Goal: Task Accomplishment & Management: Complete application form

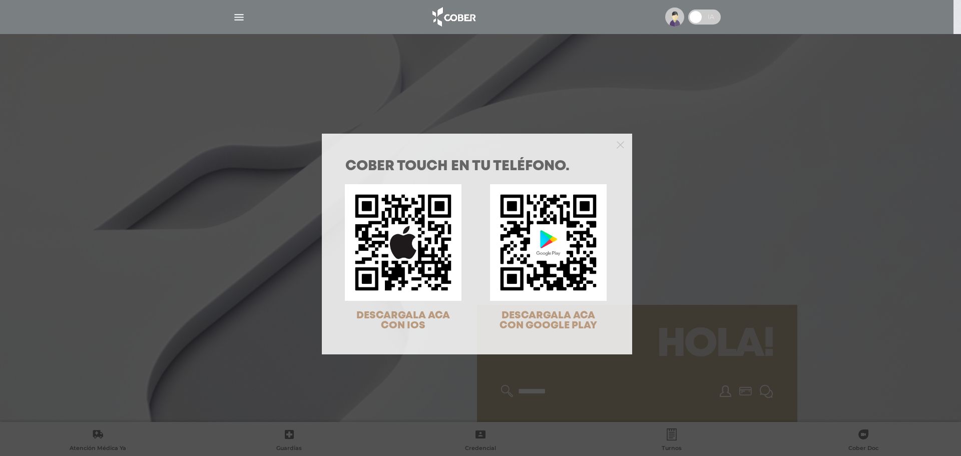
click at [784, 262] on div "COBER TOUCH en tu teléfono. DESCARGALA ACA CON IOS DESCARGALA ACA CON GOOGLE PL…" at bounding box center [480, 228] width 961 height 456
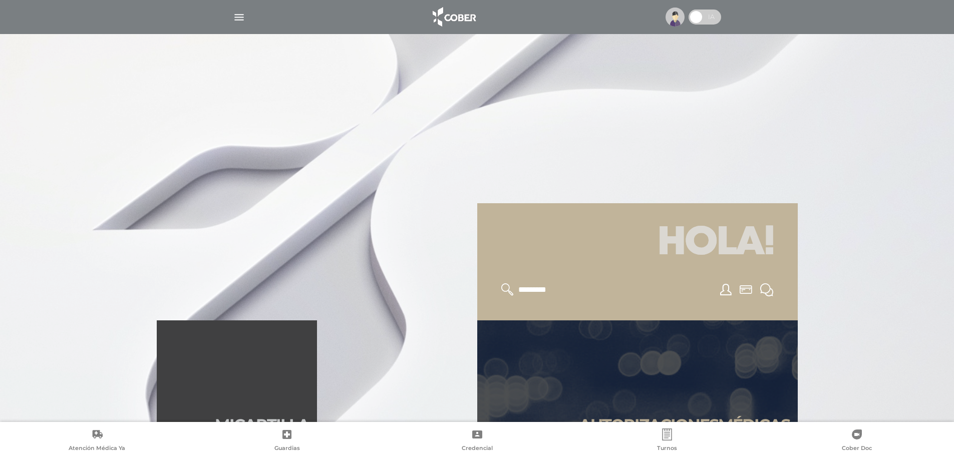
scroll to position [300, 0]
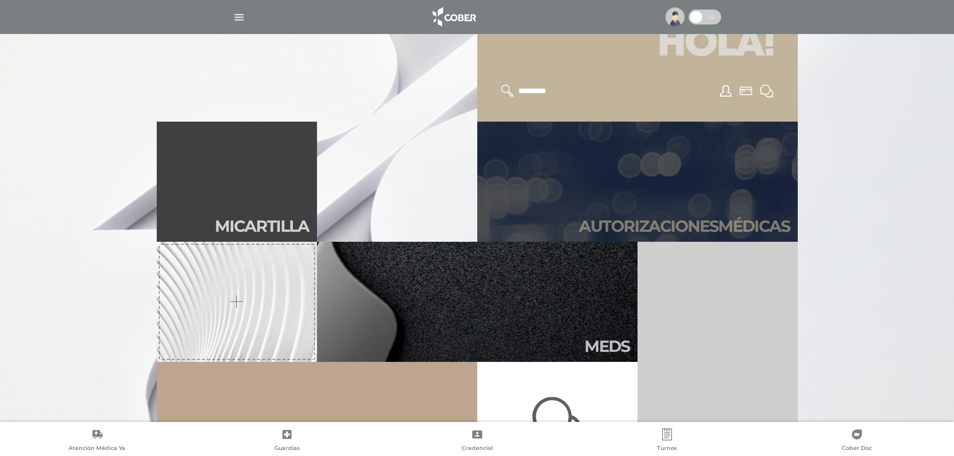
click at [736, 213] on link "Autori zaciones médicas" at bounding box center [637, 182] width 320 height 120
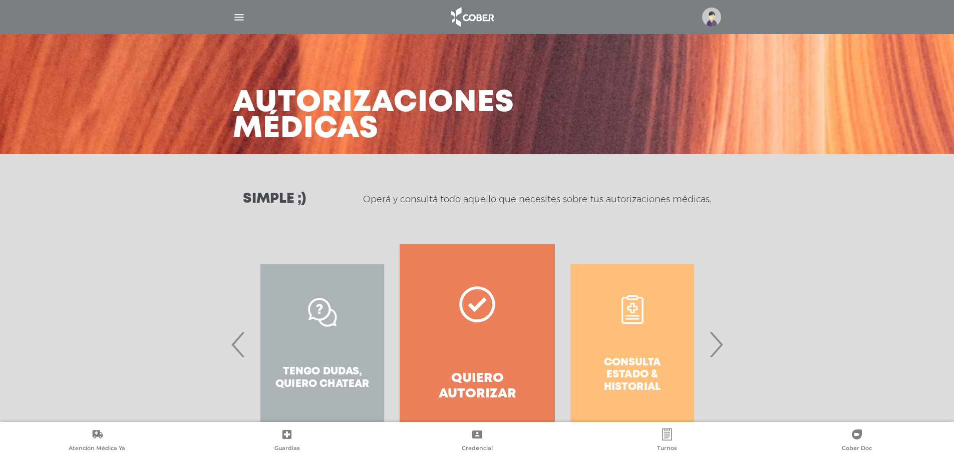
click at [717, 358] on span "›" at bounding box center [716, 344] width 20 height 54
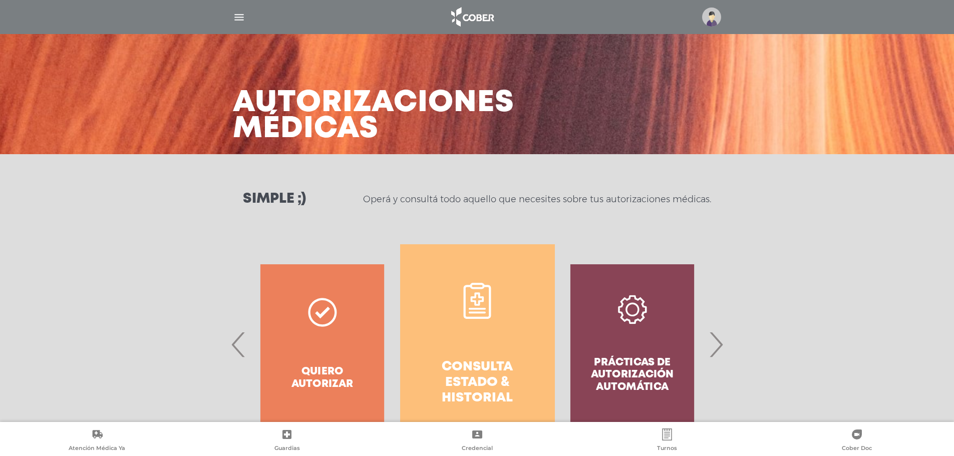
click at [502, 345] on link "Consulta estado & historial" at bounding box center [477, 344] width 155 height 200
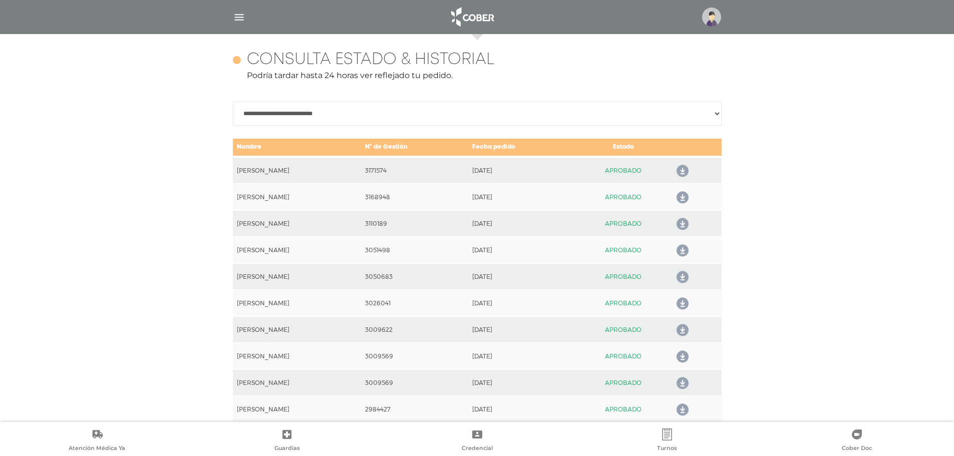
scroll to position [445, 0]
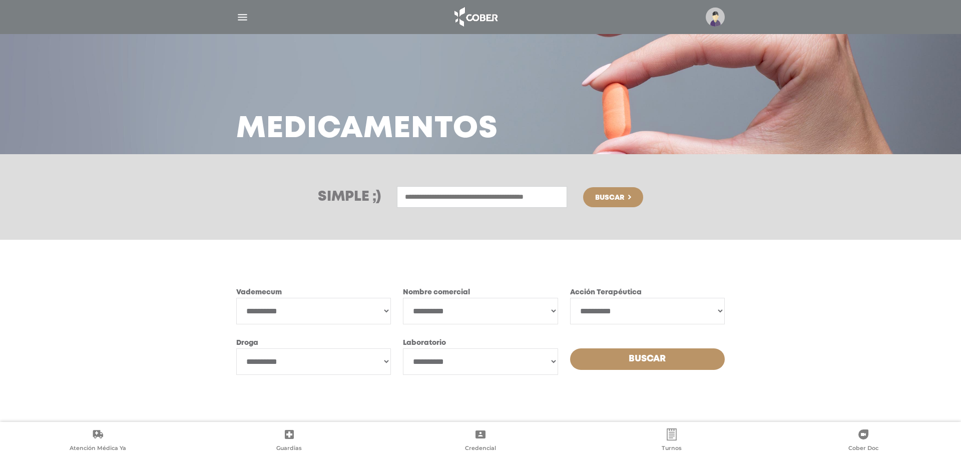
click at [239, 15] on img "button" at bounding box center [242, 17] width 13 height 13
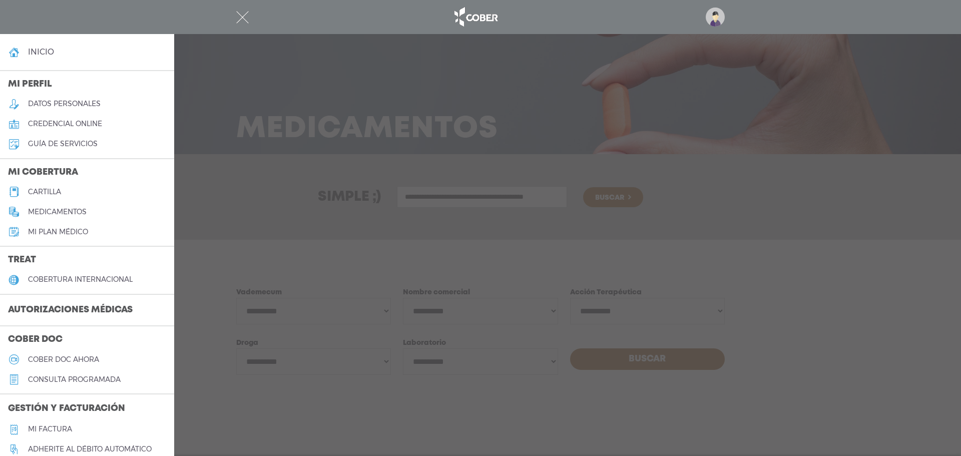
click at [101, 51] on link "inicio" at bounding box center [87, 52] width 174 height 20
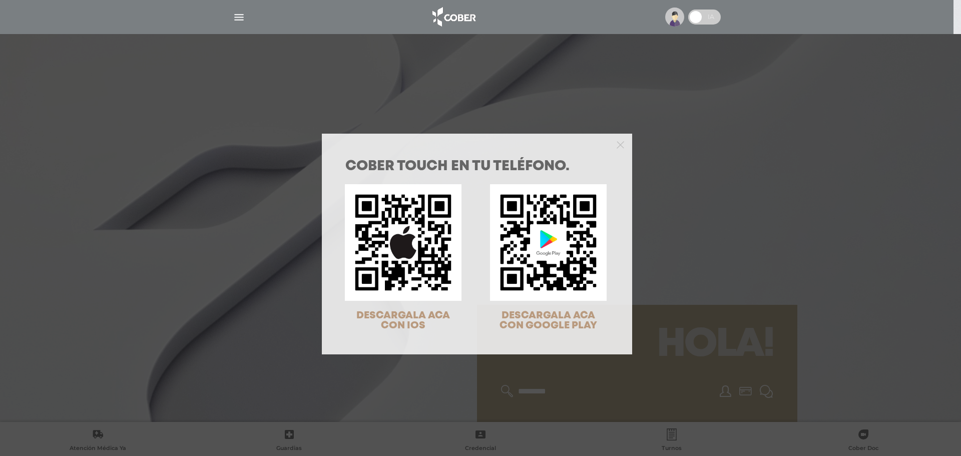
click at [896, 298] on div "COBER TOUCH en tu teléfono. DESCARGALA ACA CON IOS DESCARGALA ACA CON GOOGLE PL…" at bounding box center [480, 228] width 961 height 456
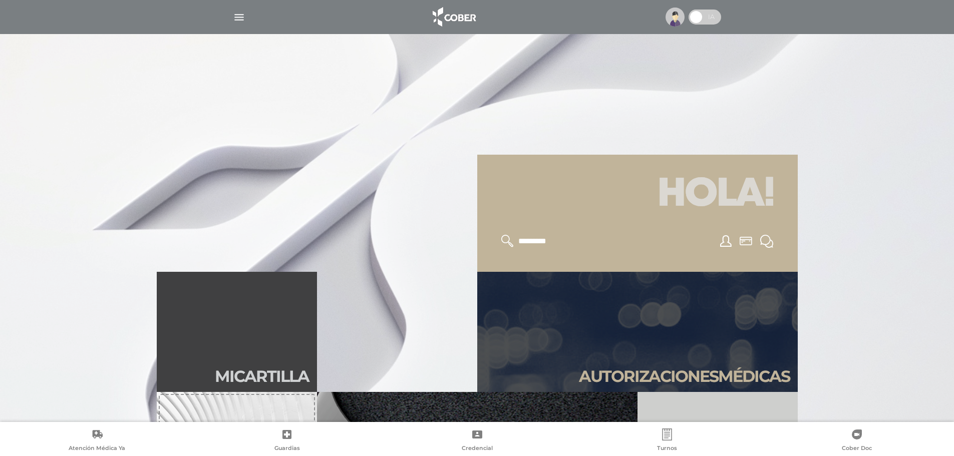
scroll to position [250, 0]
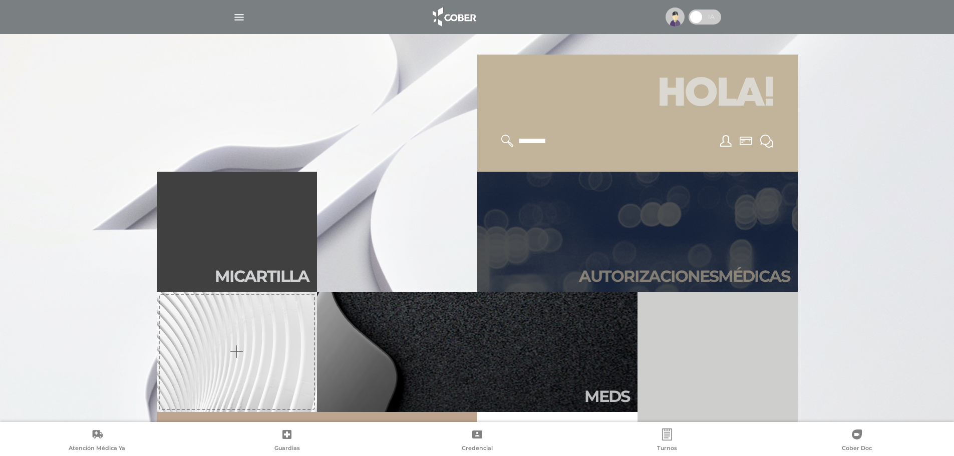
click at [691, 260] on link "Autori zaciones médicas" at bounding box center [637, 232] width 320 height 120
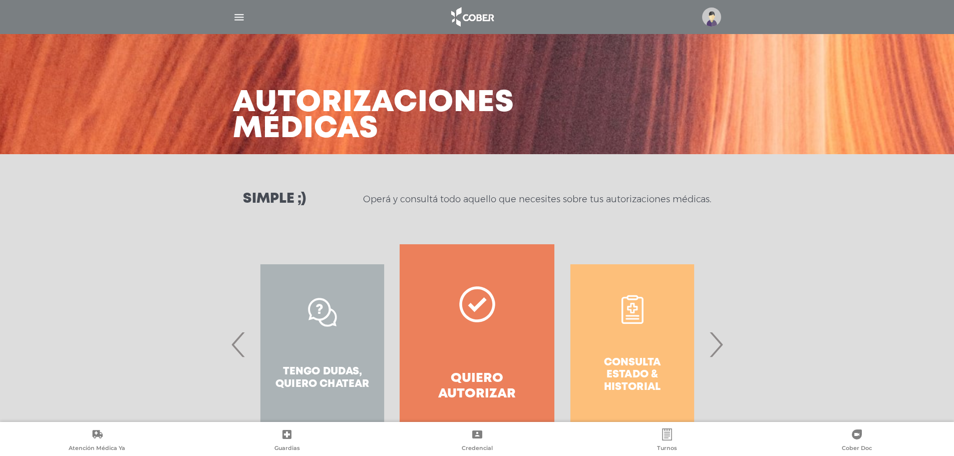
click at [456, 296] on link "Quiero autorizar" at bounding box center [477, 344] width 155 height 200
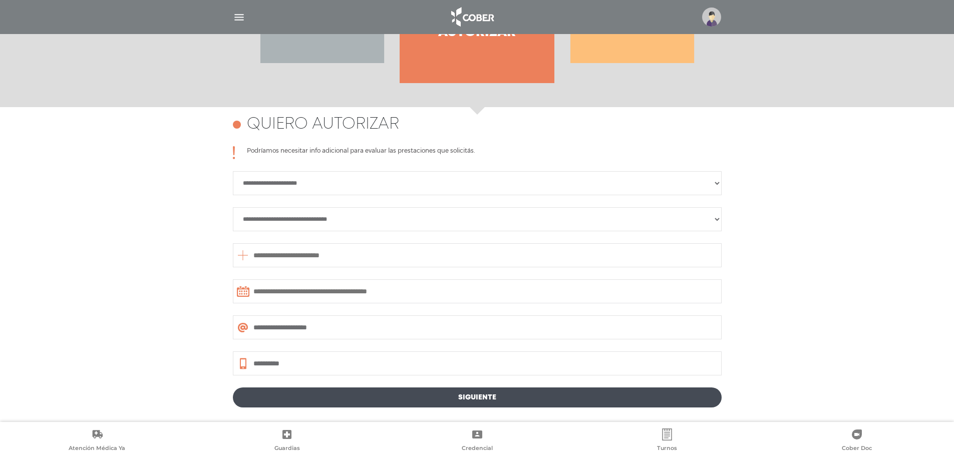
scroll to position [435, 0]
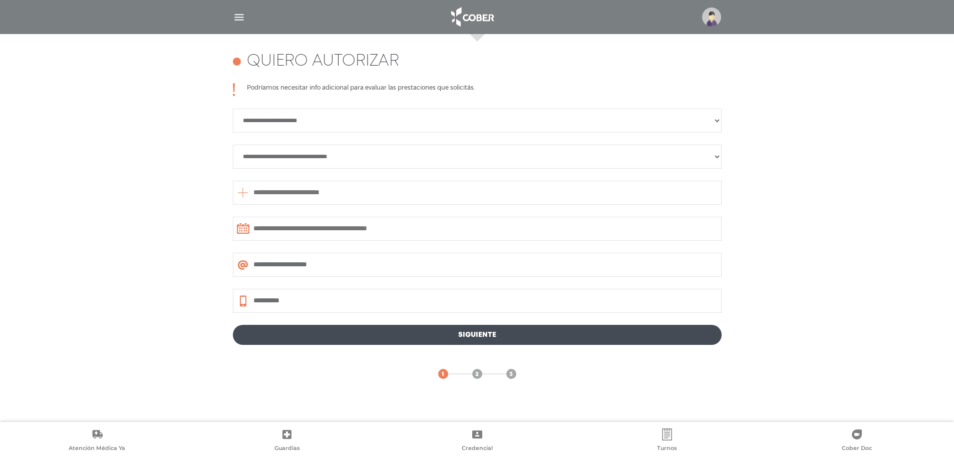
click at [287, 116] on select "**********" at bounding box center [477, 121] width 489 height 24
select select "**********"
click at [233, 109] on select "**********" at bounding box center [477, 121] width 489 height 24
click at [293, 153] on select "**********" at bounding box center [477, 157] width 489 height 24
select select "**********"
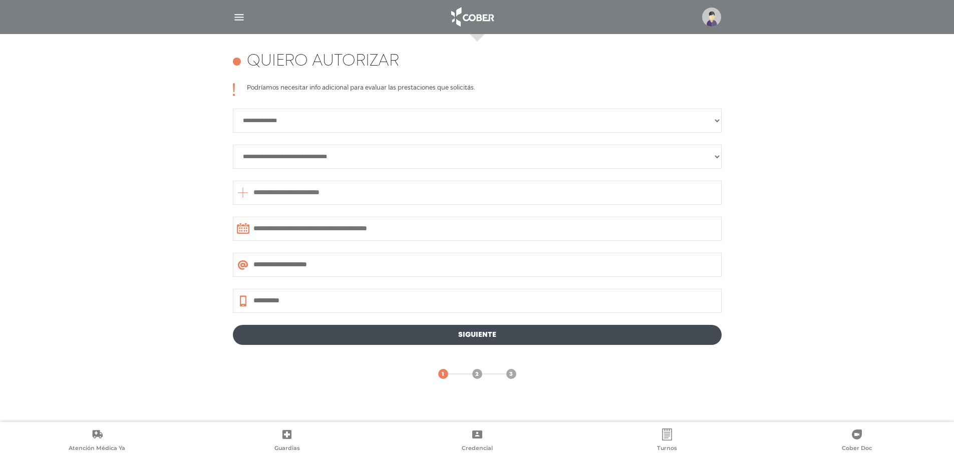
click at [233, 145] on select "**********" at bounding box center [477, 157] width 489 height 24
click at [308, 191] on input "text" at bounding box center [477, 193] width 489 height 24
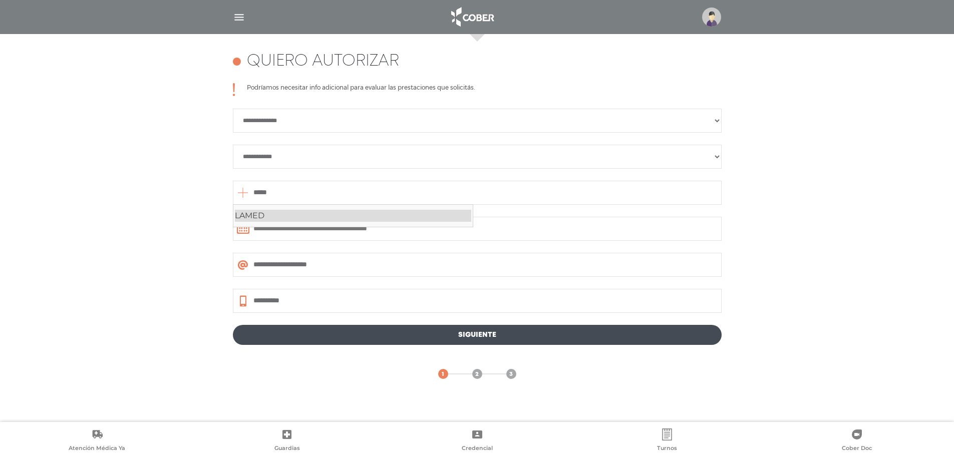
type input "*****"
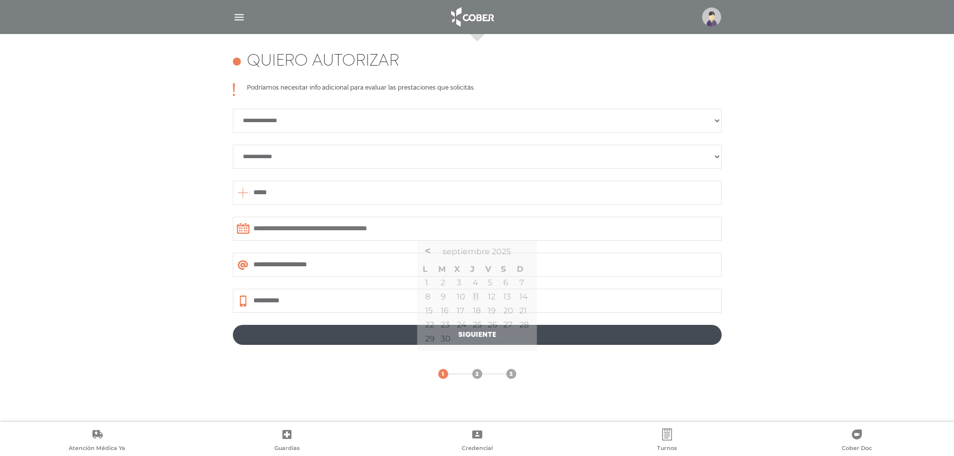
drag, startPoint x: 310, startPoint y: 232, endPoint x: 294, endPoint y: 216, distance: 22.7
click at [308, 231] on input "text" at bounding box center [477, 229] width 489 height 24
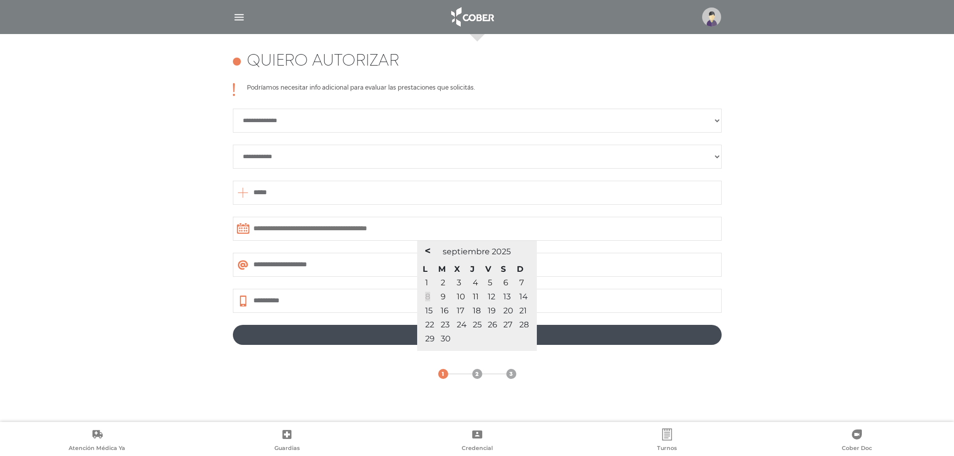
click at [427, 292] on link "8" at bounding box center [427, 297] width 5 height 10
type input "**********"
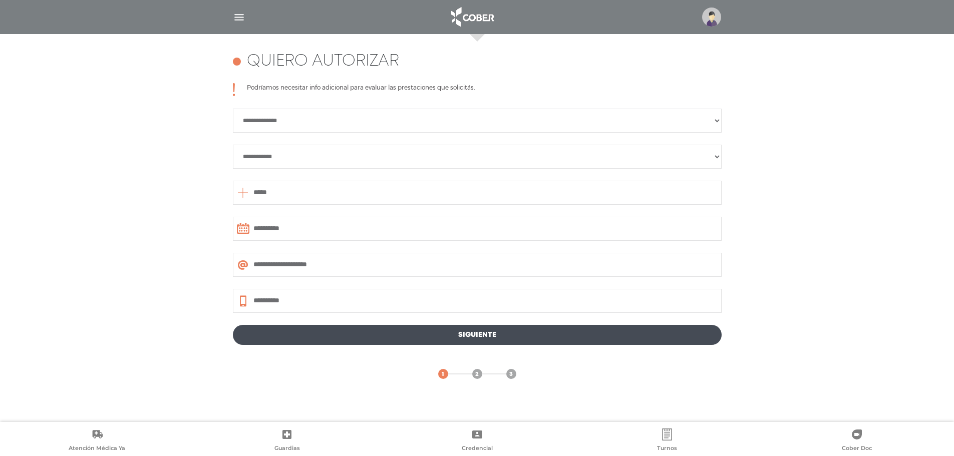
click at [364, 336] on link "Siguiente" at bounding box center [477, 335] width 489 height 20
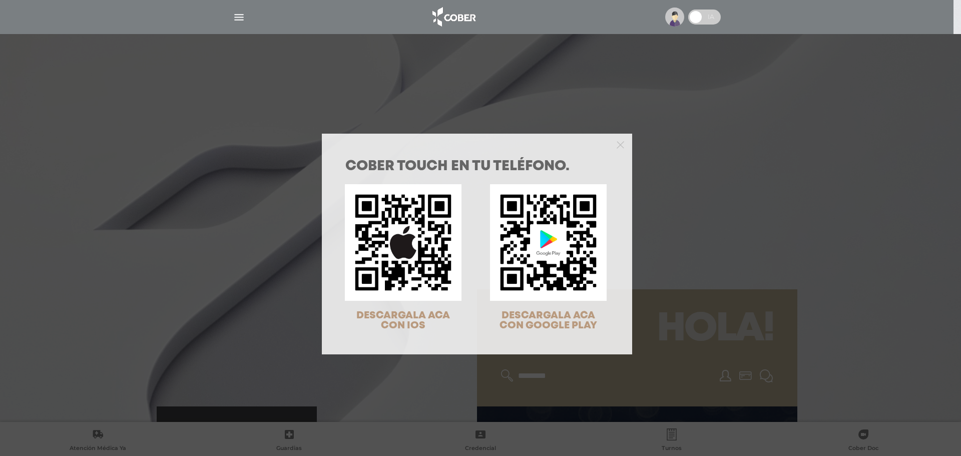
scroll to position [4, 0]
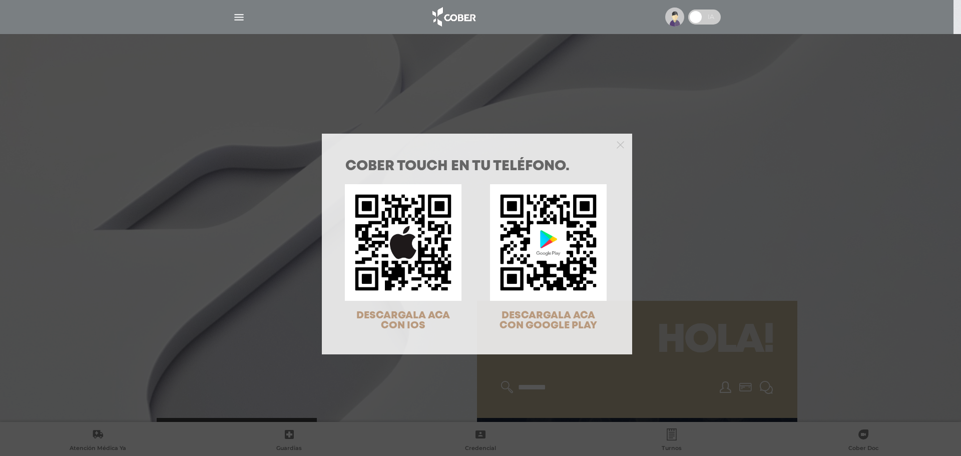
click at [252, 259] on div "COBER TOUCH en tu teléfono. DESCARGALA ACA CON IOS DESCARGALA ACA CON GOOGLE PL…" at bounding box center [480, 228] width 961 height 456
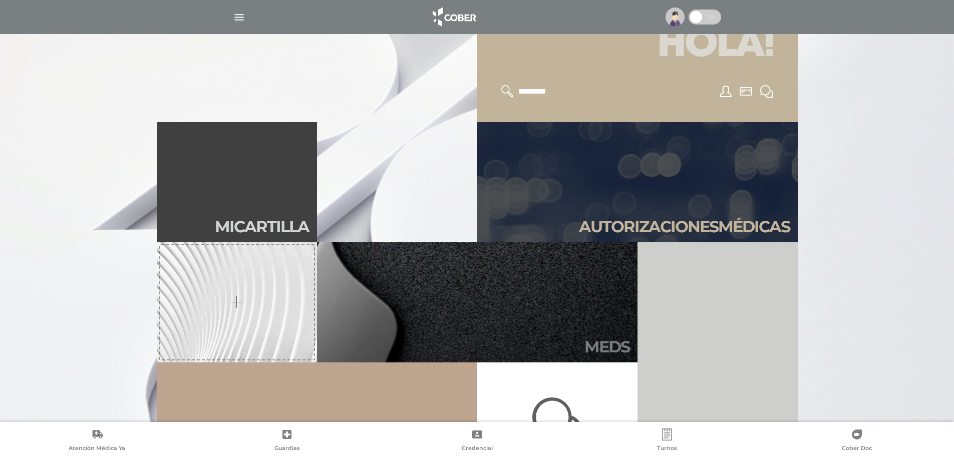
scroll to position [300, 0]
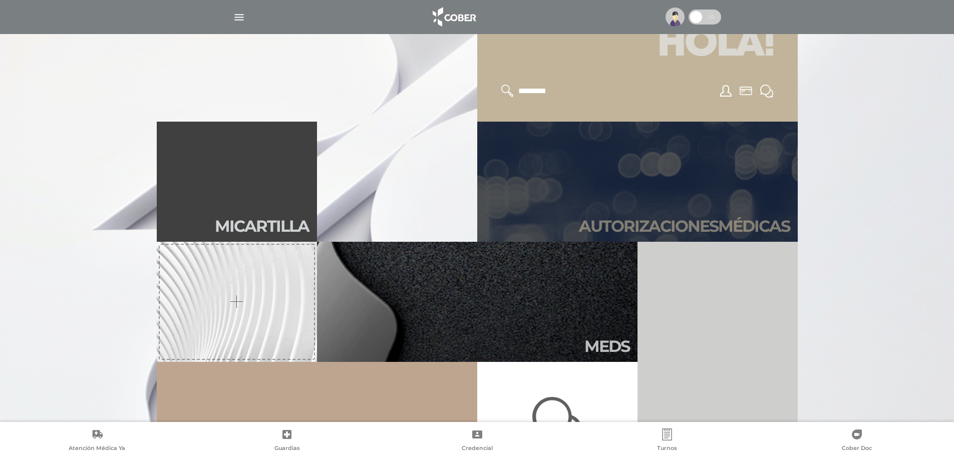
click at [506, 201] on link "Autori zaciones médicas" at bounding box center [637, 182] width 320 height 120
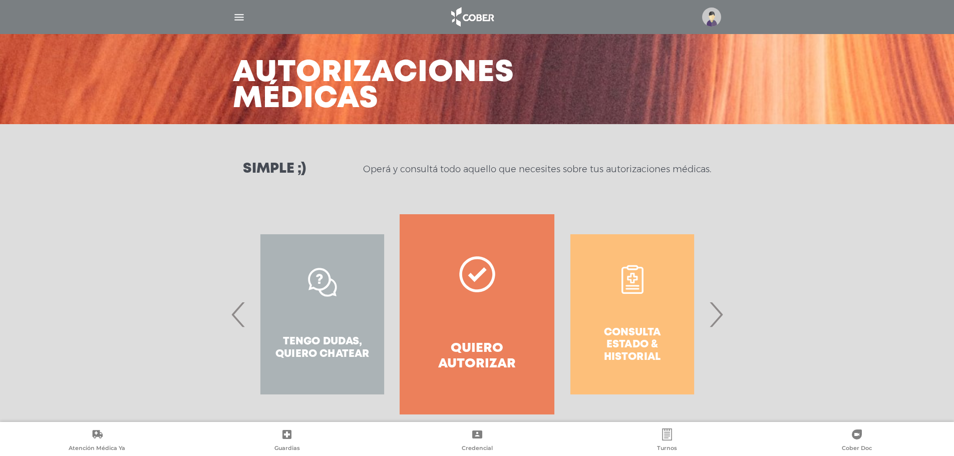
scroll to position [47, 0]
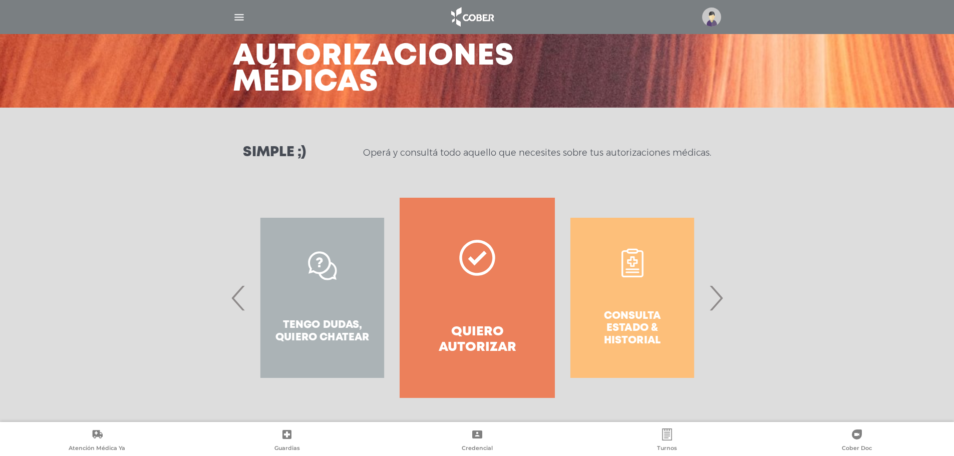
click at [725, 298] on span "›" at bounding box center [716, 298] width 20 height 54
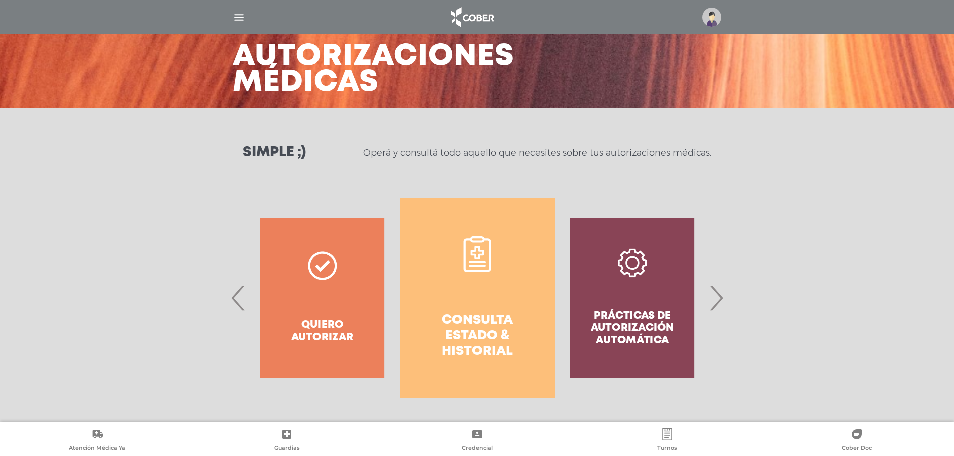
click at [725, 298] on span "›" at bounding box center [716, 298] width 20 height 54
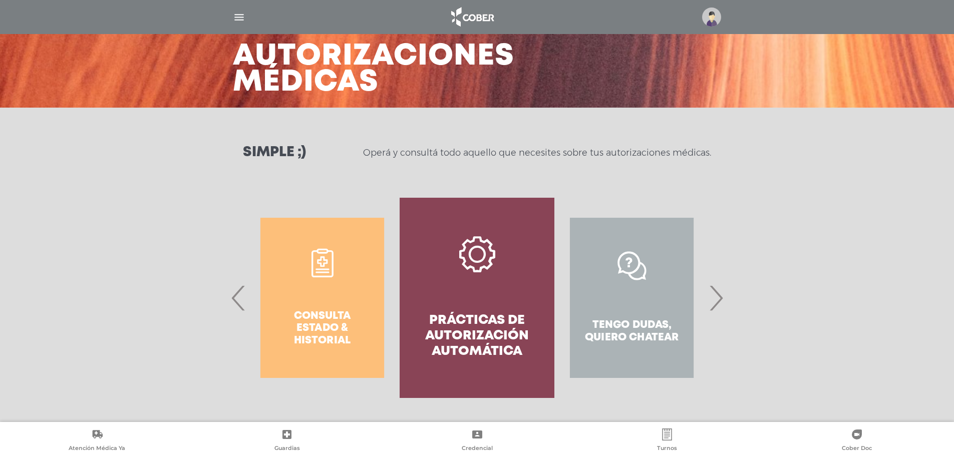
click at [725, 298] on span "›" at bounding box center [716, 298] width 20 height 54
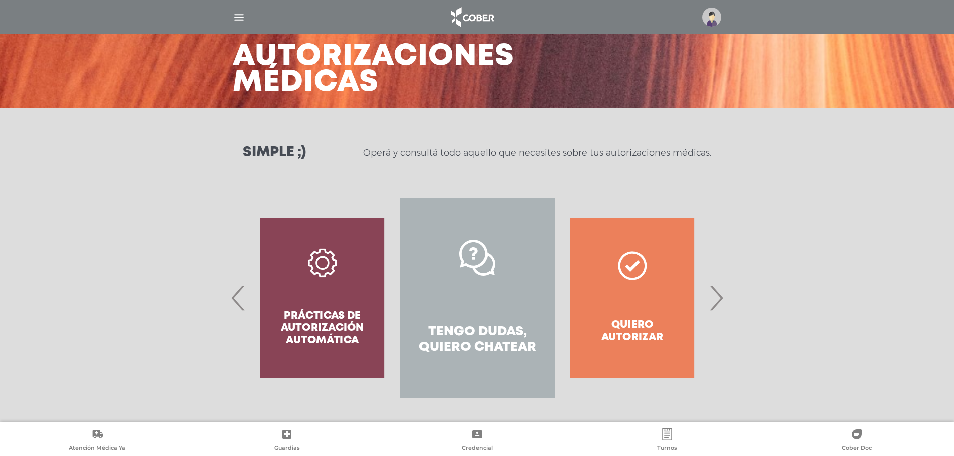
click at [407, 296] on link "Tengo dudas, quiero chatear" at bounding box center [477, 298] width 155 height 200
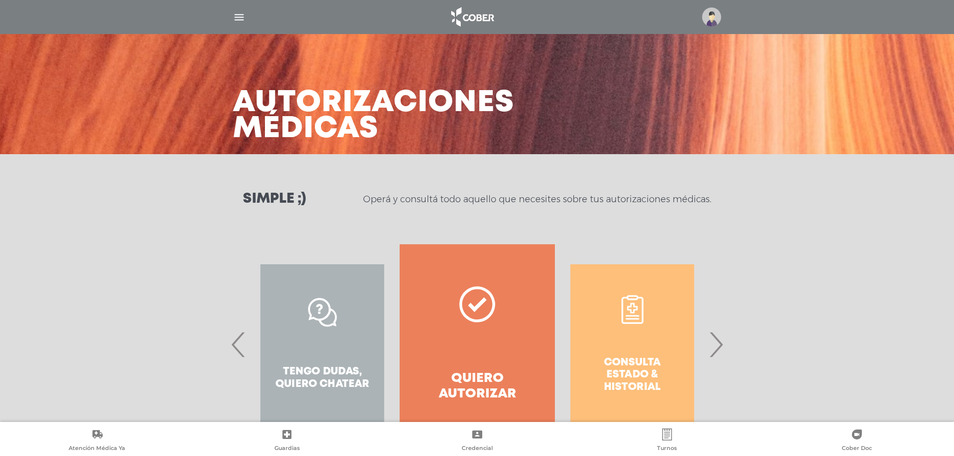
click at [727, 356] on div "Consulta estado & historial Prácticas de autorización automática Tengo dudas, q…" at bounding box center [477, 344] width 513 height 200
click at [716, 352] on span "›" at bounding box center [716, 344] width 20 height 54
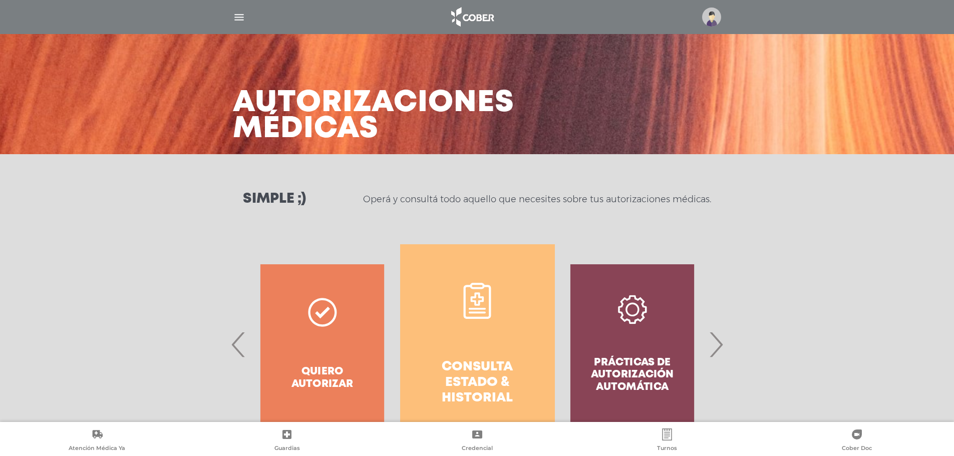
click at [716, 352] on span "›" at bounding box center [716, 344] width 20 height 54
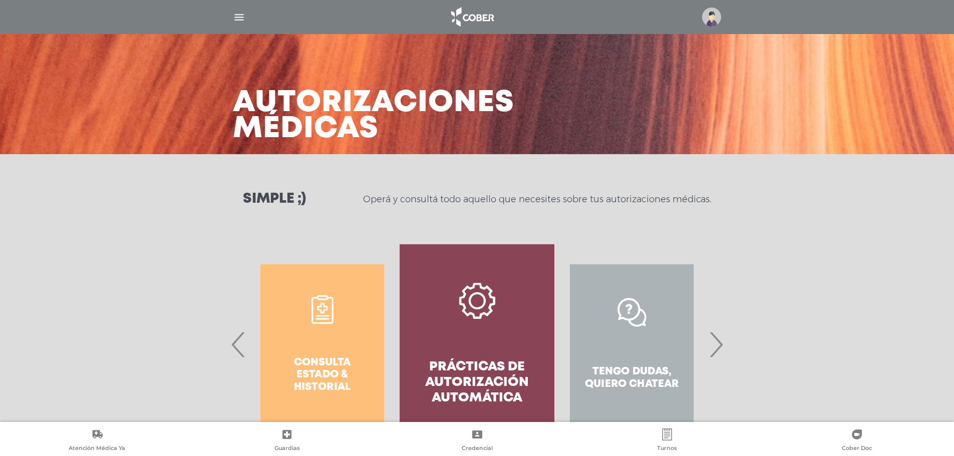
click at [502, 355] on link "Prácticas de autorización automática" at bounding box center [477, 344] width 155 height 200
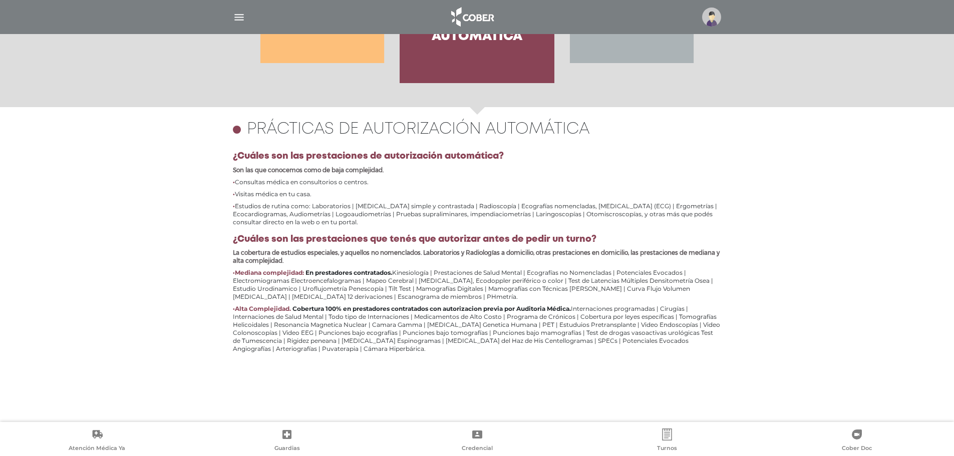
scroll to position [435, 0]
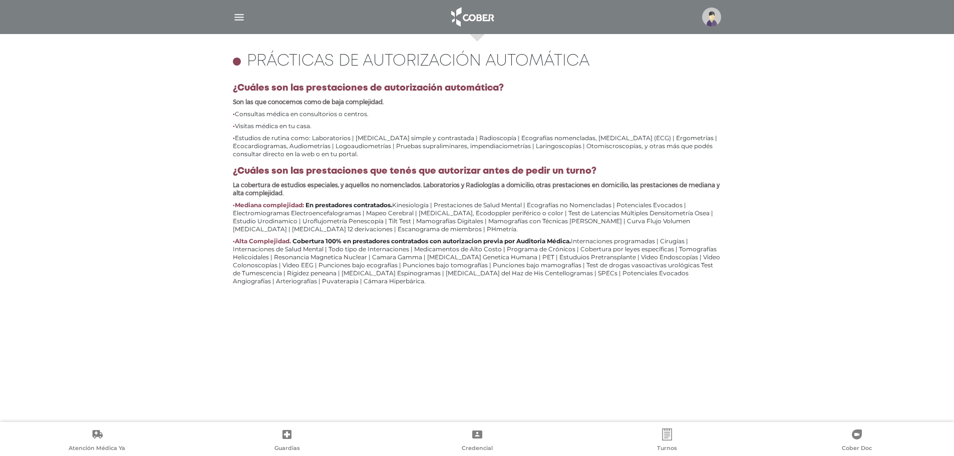
click at [239, 21] on img "button" at bounding box center [239, 17] width 13 height 13
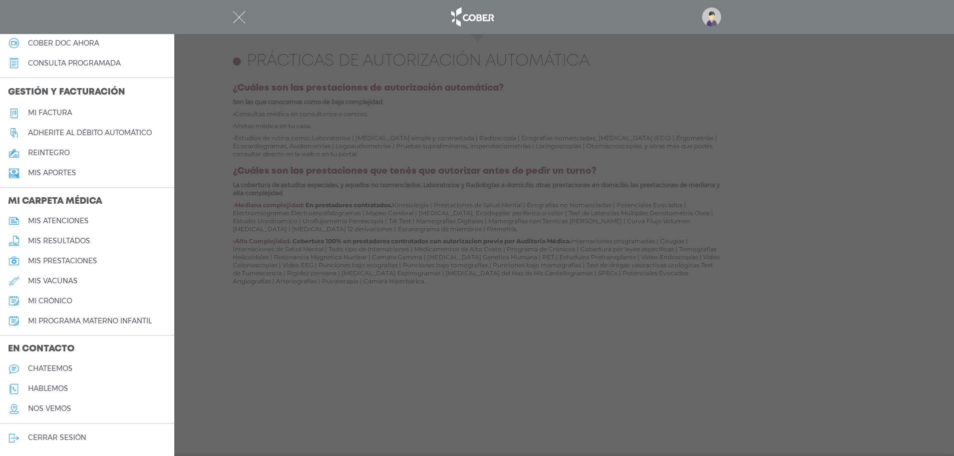
scroll to position [0, 0]
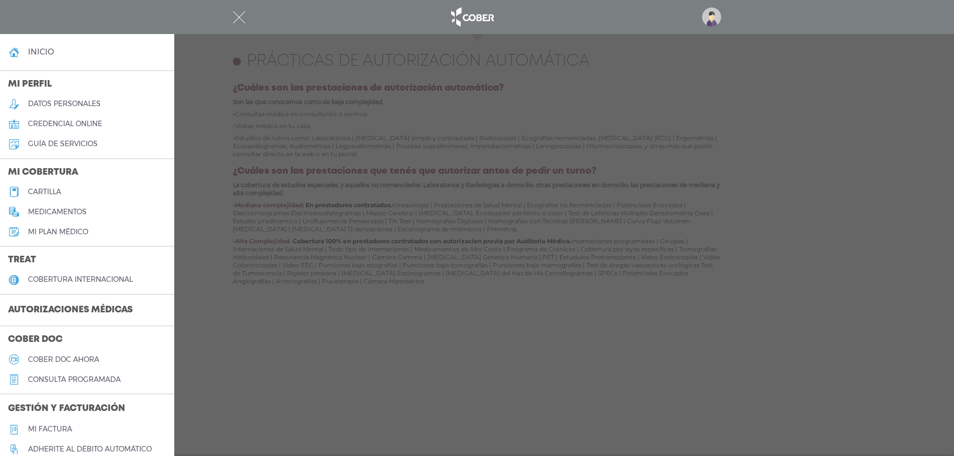
click at [40, 60] on link "inicio" at bounding box center [87, 52] width 174 height 20
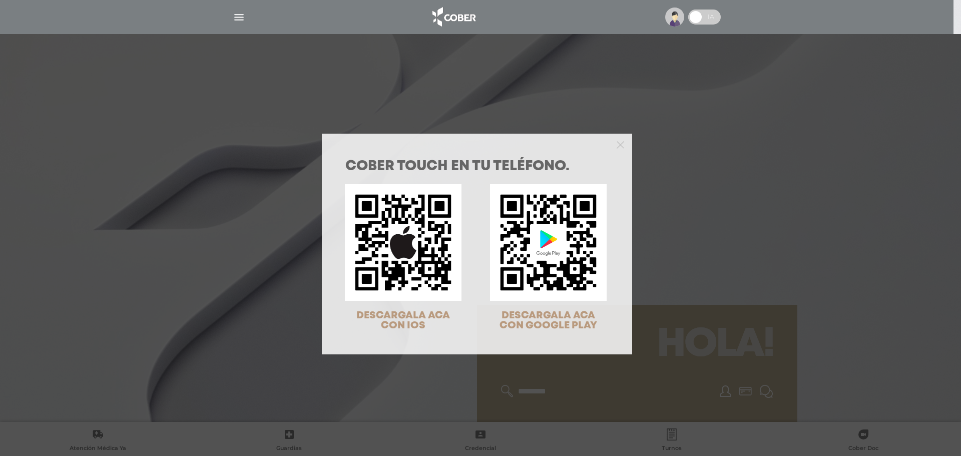
click at [163, 96] on div "COBER TOUCH en tu teléfono. DESCARGALA ACA CON IOS DESCARGALA ACA CON GOOGLE PL…" at bounding box center [480, 228] width 961 height 456
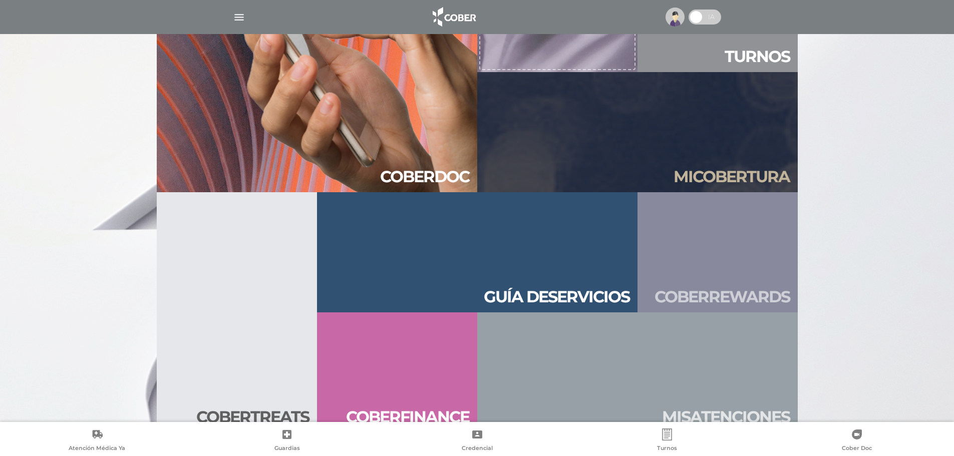
scroll to position [1082, 0]
